Goal: Navigation & Orientation: Find specific page/section

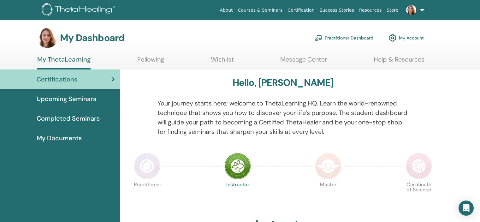
scroll to position [24, 0]
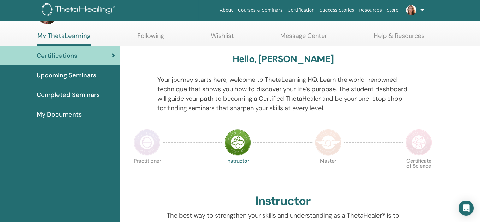
click at [72, 115] on span "My Documents" at bounding box center [59, 113] width 45 height 9
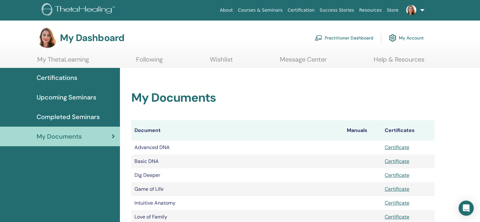
click at [369, 36] on link "Practitioner Dashboard" at bounding box center [344, 38] width 59 height 14
